Goal: Task Accomplishment & Management: Manage account settings

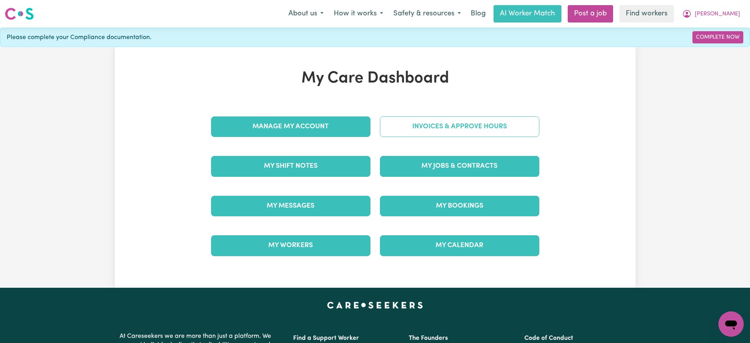
click at [402, 112] on div "Invoices & Approve Hours" at bounding box center [459, 126] width 169 height 39
click at [398, 128] on link "Invoices & Approve Hours" at bounding box center [459, 126] width 159 height 21
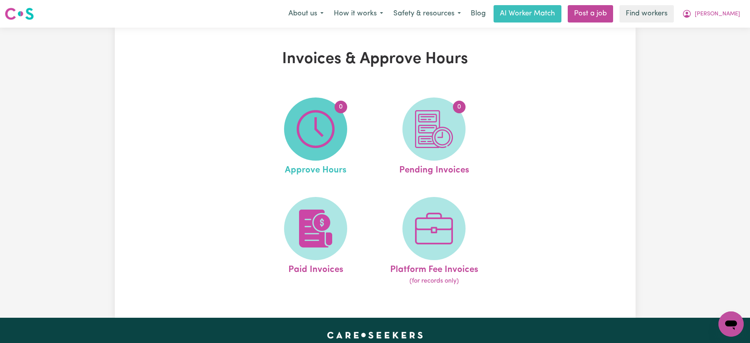
click at [319, 137] on img at bounding box center [316, 129] width 38 height 38
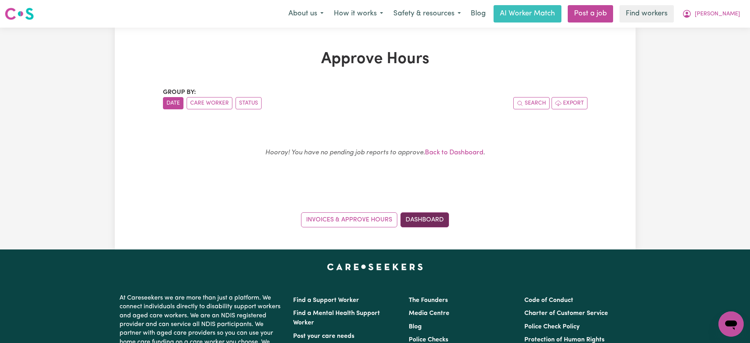
click at [433, 220] on link "Dashboard" at bounding box center [424, 219] width 49 height 15
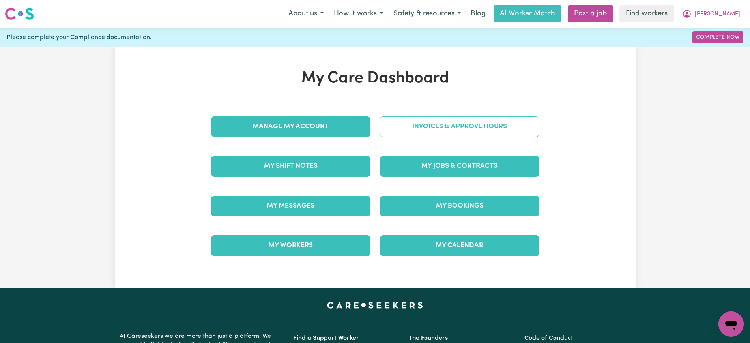
click at [438, 121] on link "Invoices & Approve Hours" at bounding box center [459, 126] width 159 height 21
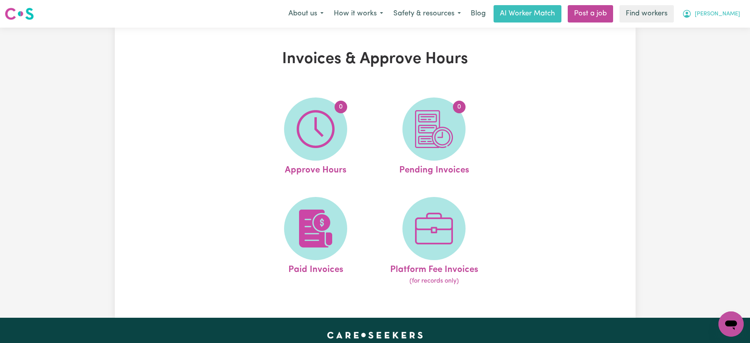
click at [702, 11] on span "[PERSON_NAME]" at bounding box center [717, 14] width 45 height 9
click at [702, 44] on link "Logout" at bounding box center [713, 45] width 62 height 15
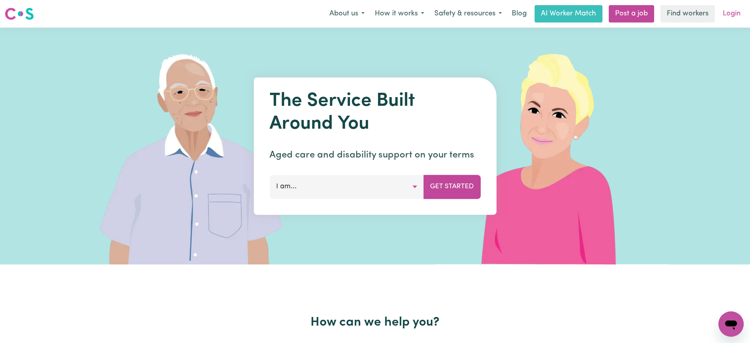
click at [731, 14] on link "Login" at bounding box center [731, 13] width 27 height 17
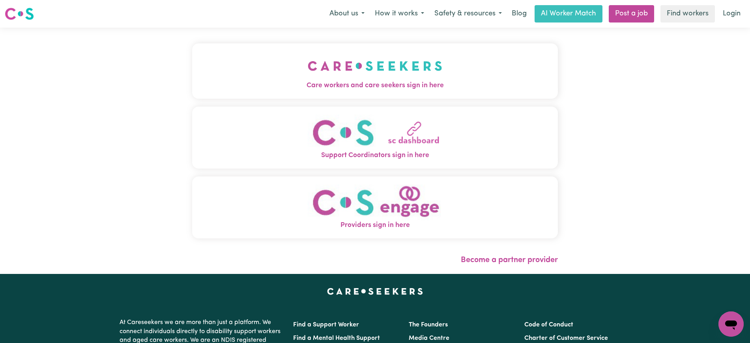
click at [340, 73] on img "Care workers and care seekers sign in here" at bounding box center [375, 65] width 134 height 29
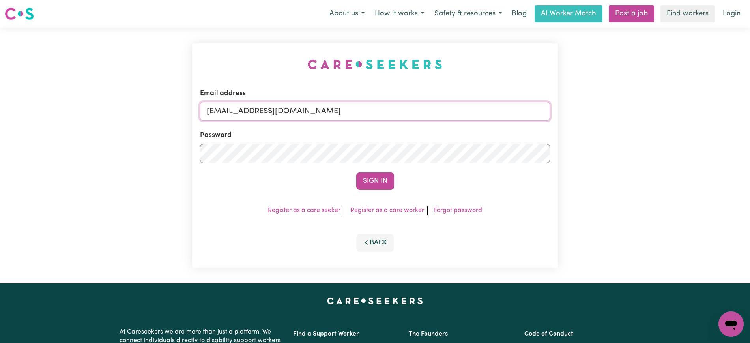
drag, startPoint x: 254, startPoint y: 112, endPoint x: 662, endPoint y: 112, distance: 408.2
click at [662, 112] on div "Email address [EMAIL_ADDRESS][DOMAIN_NAME] Password Sign In Register as a care …" at bounding box center [375, 156] width 750 height 256
type input "[EMAIL_ADDRESS][DOMAIN_NAME]"
click at [356, 172] on button "Sign In" at bounding box center [375, 180] width 38 height 17
